Goal: Transaction & Acquisition: Purchase product/service

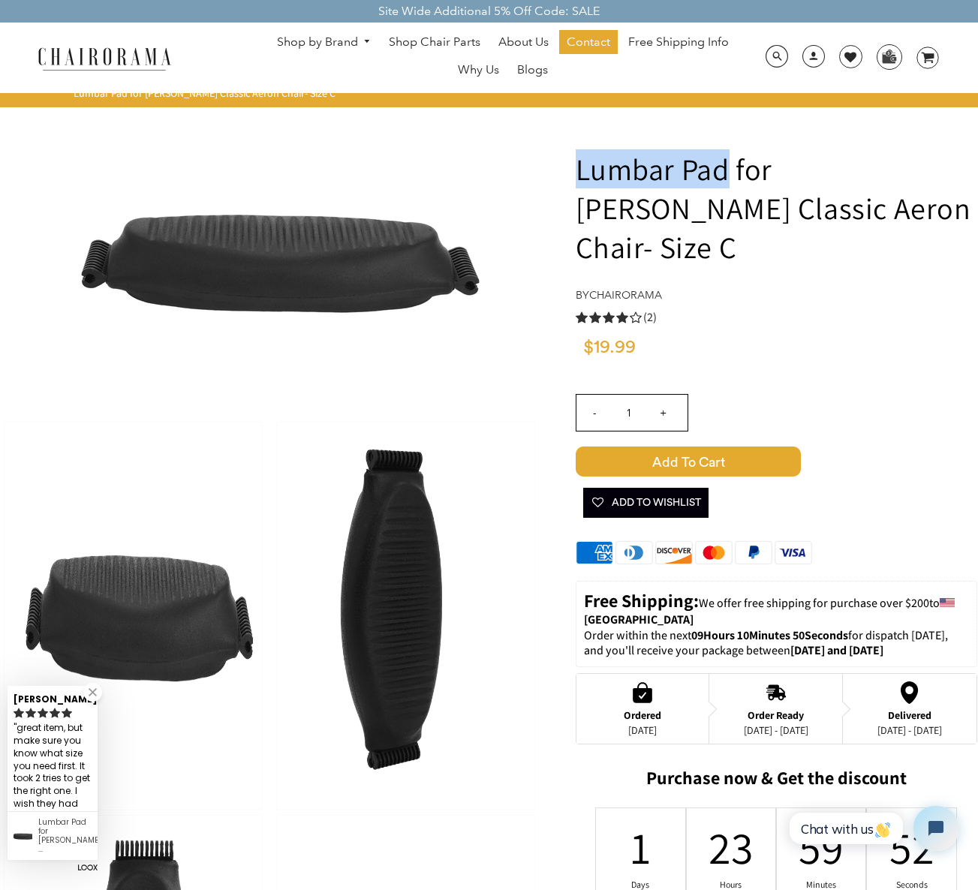
drag, startPoint x: 704, startPoint y: 172, endPoint x: 574, endPoint y: 178, distance: 129.9
copy h1 "Lumbar Pad"
click at [775, 47] on span at bounding box center [776, 56] width 23 height 23
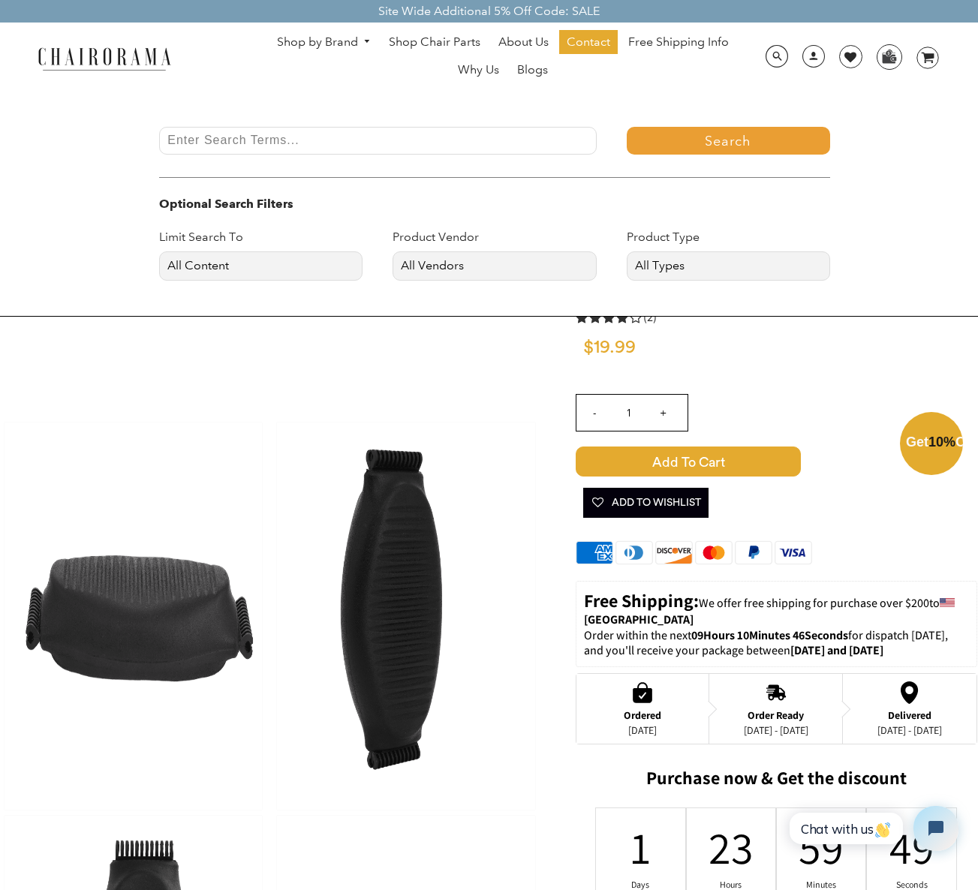
click at [377, 131] on div "Close dialog Exclusive Offer: Enjoy 10% Off! Get Your Coupon Code Now. Sign up …" at bounding box center [489, 443] width 978 height 890
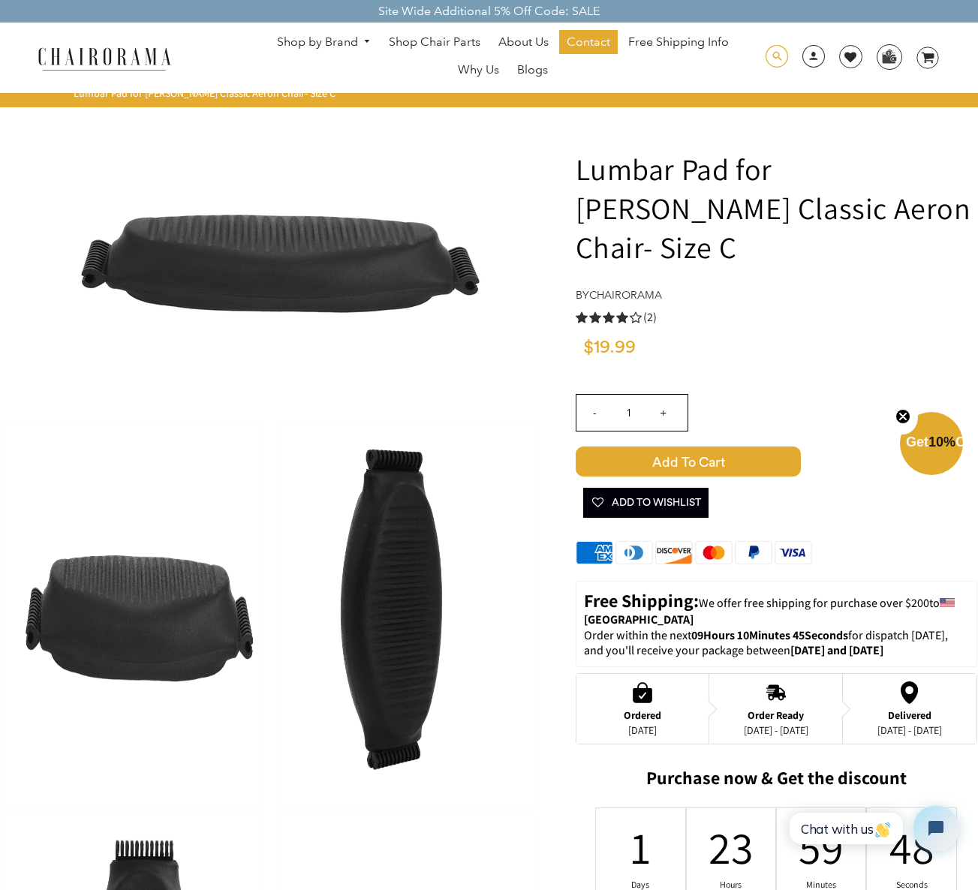
click at [787, 59] on div "Search Optional Search Filters Limit Search To All Content Products Pages Blogs…" at bounding box center [850, 58] width 176 height 30
click at [778, 59] on span at bounding box center [776, 56] width 23 height 23
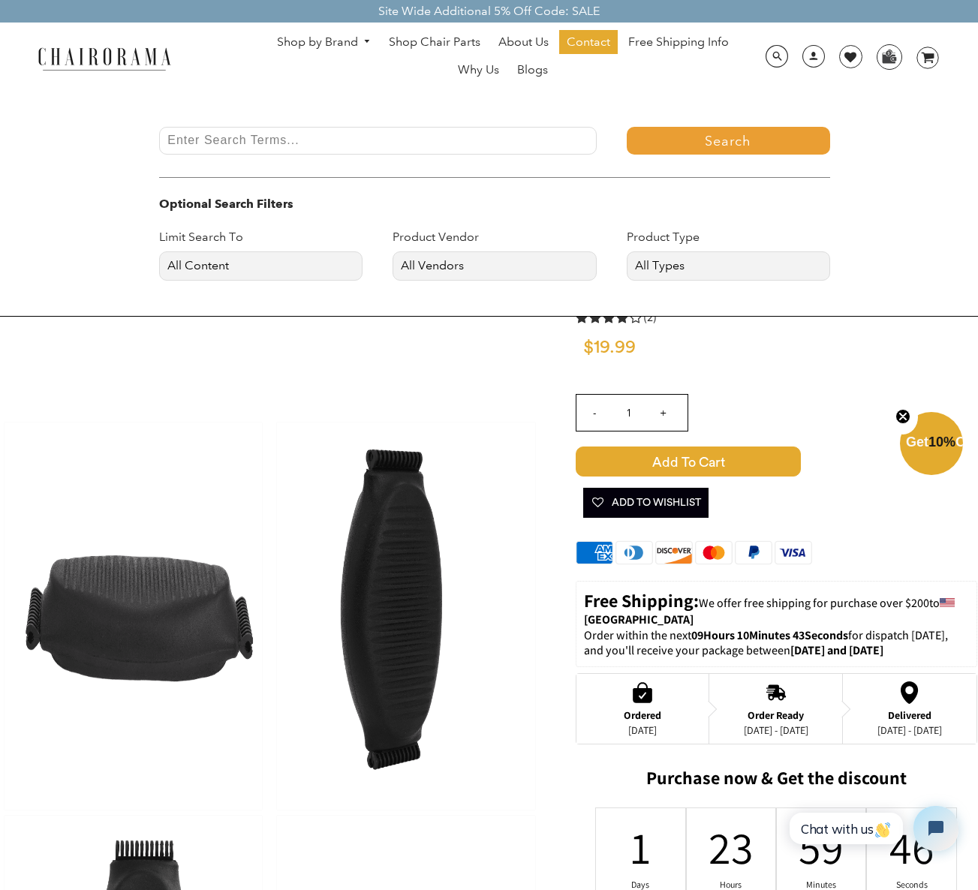
click at [295, 130] on input "Enter Search Terms..." at bounding box center [377, 141] width 437 height 28
paste input "Lumbar Pad"
type input "Lumbar Pad"
click at [753, 133] on button "Search" at bounding box center [727, 141] width 203 height 28
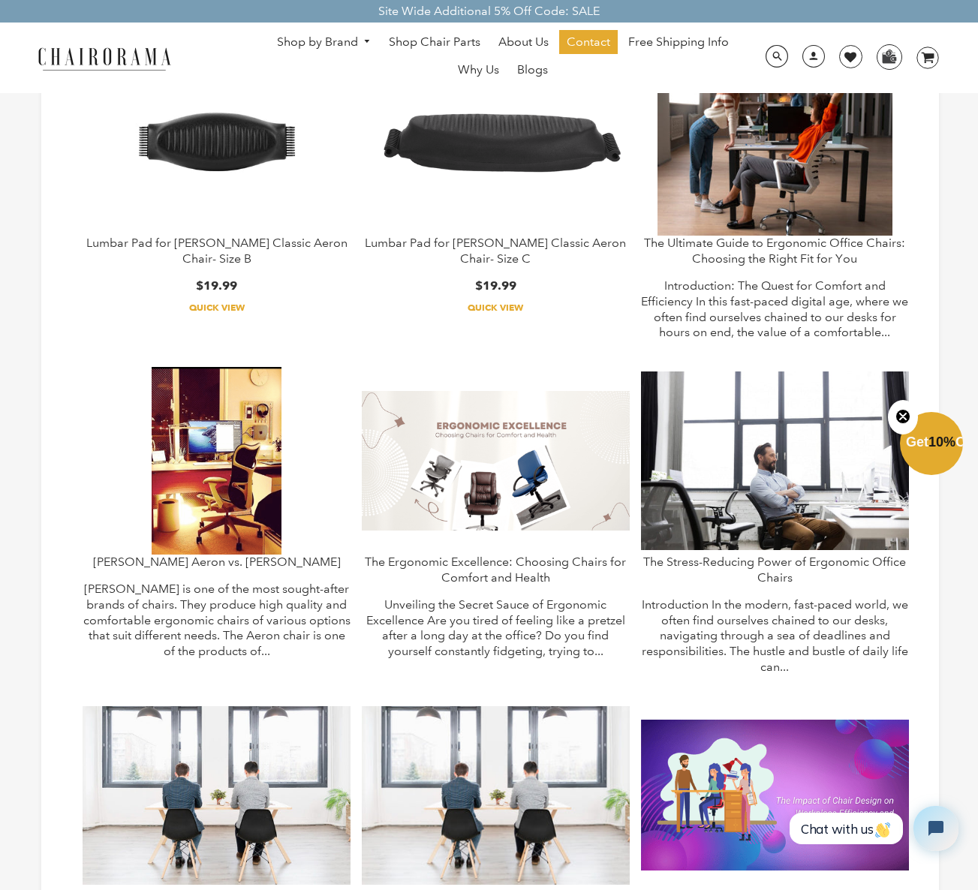
scroll to position [227, 0]
